Goal: Check status: Check status

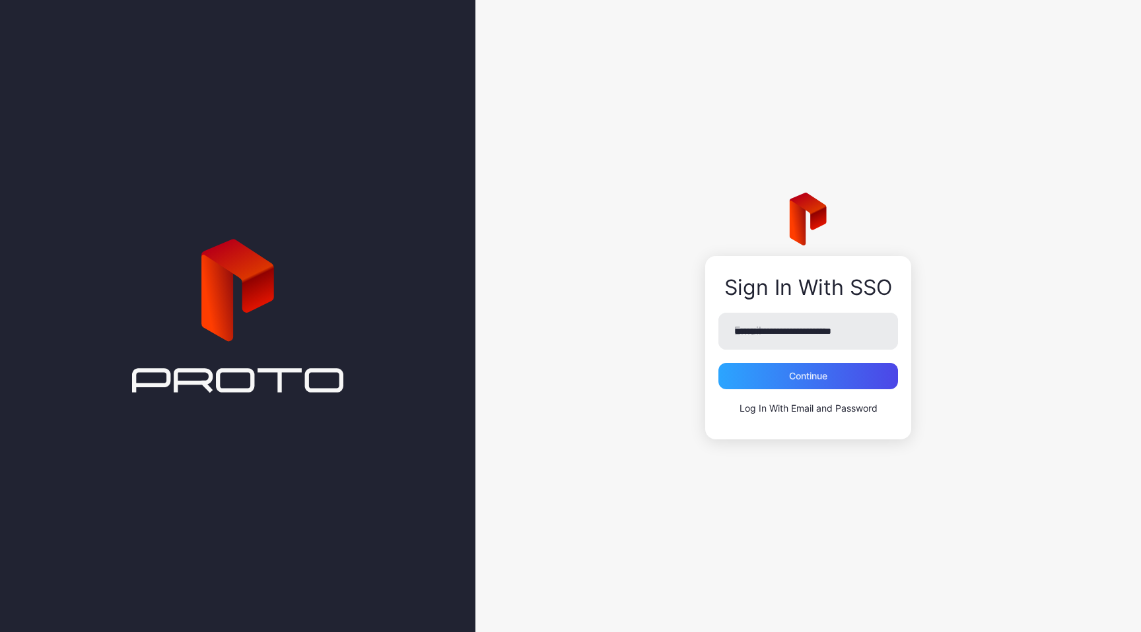
click at [619, 296] on div "**********" at bounding box center [807, 316] width 665 height 632
click at [795, 382] on div "Continue" at bounding box center [808, 376] width 180 height 26
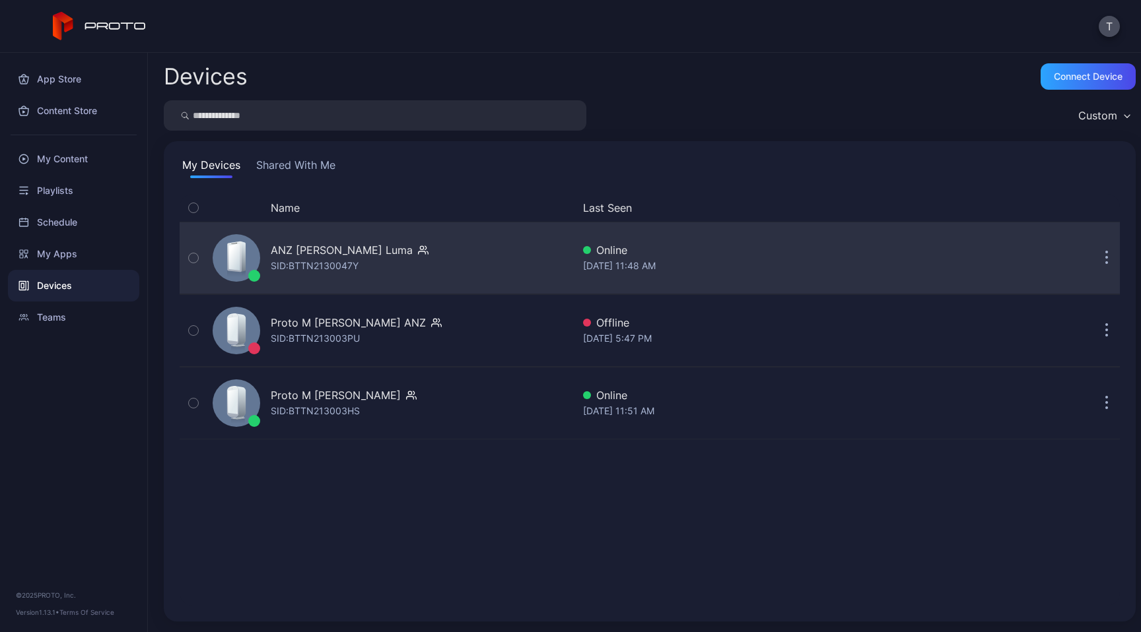
click at [253, 259] on div at bounding box center [237, 258] width 48 height 48
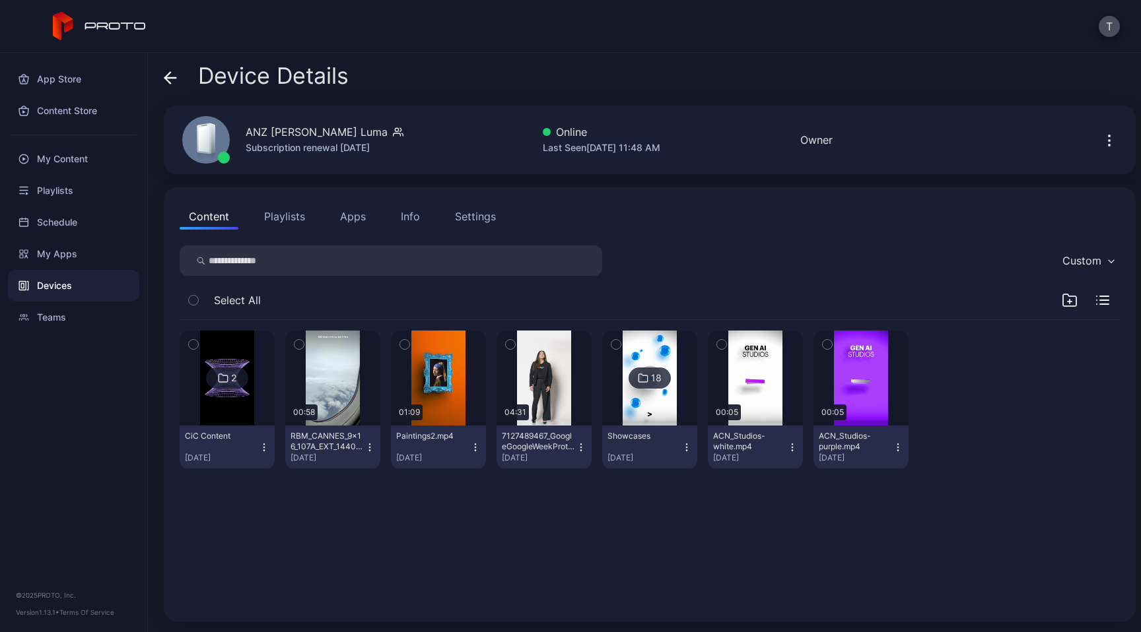
click at [74, 291] on div "Devices" at bounding box center [73, 286] width 131 height 32
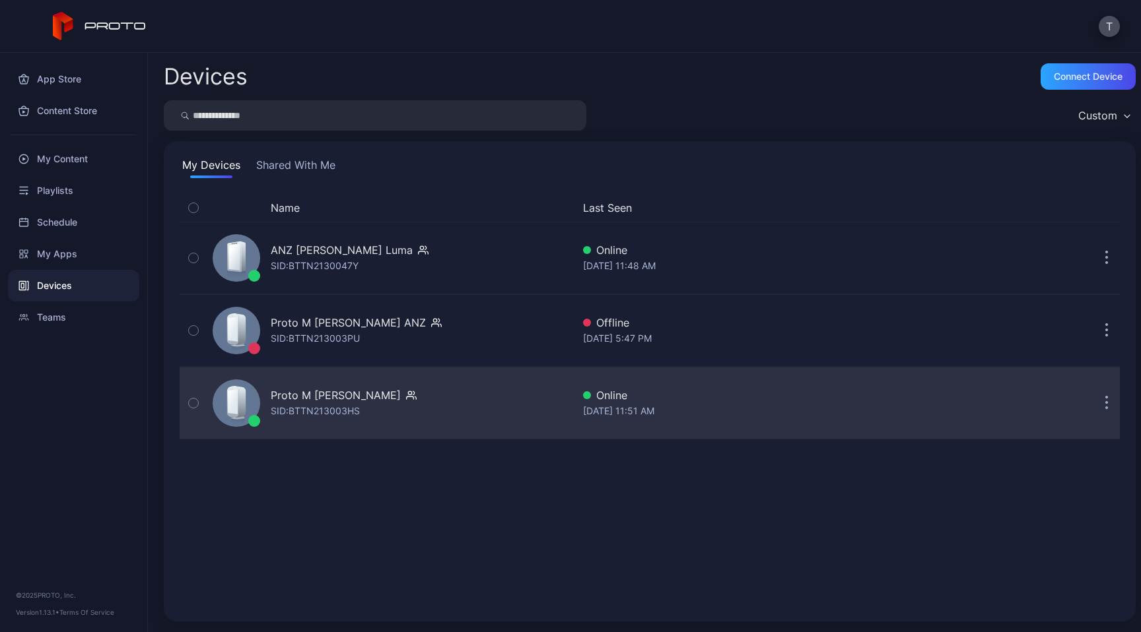
click at [405, 417] on div "Proto M Syd ANZ SID: BTTN213003HS" at bounding box center [389, 403] width 365 height 66
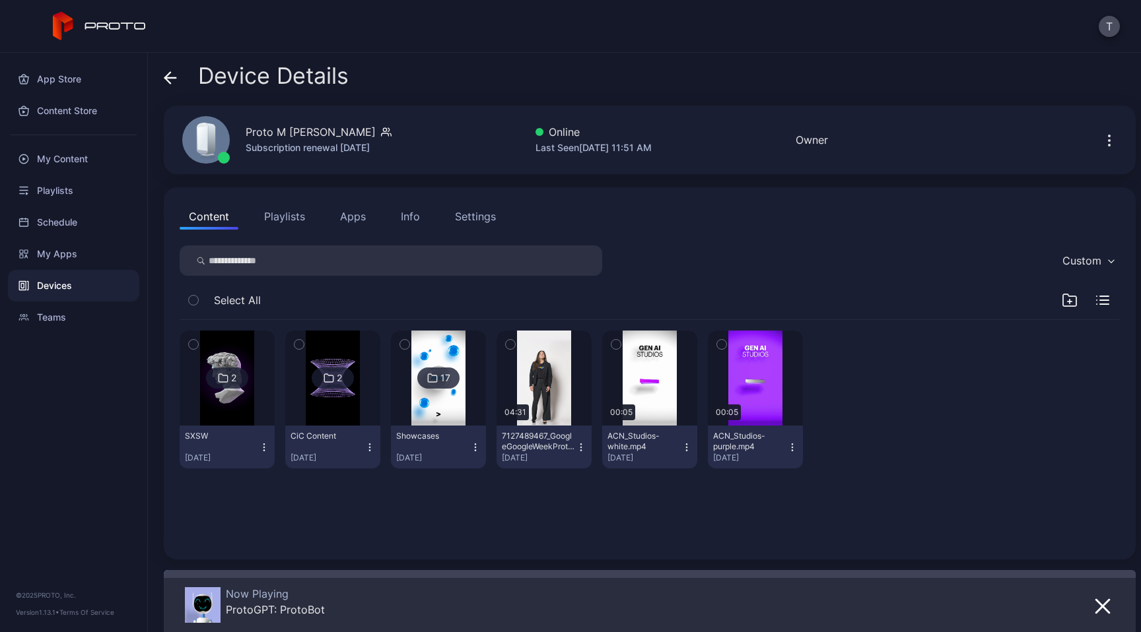
click at [244, 392] on img at bounding box center [226, 378] width 53 height 95
